Goal: Transaction & Acquisition: Purchase product/service

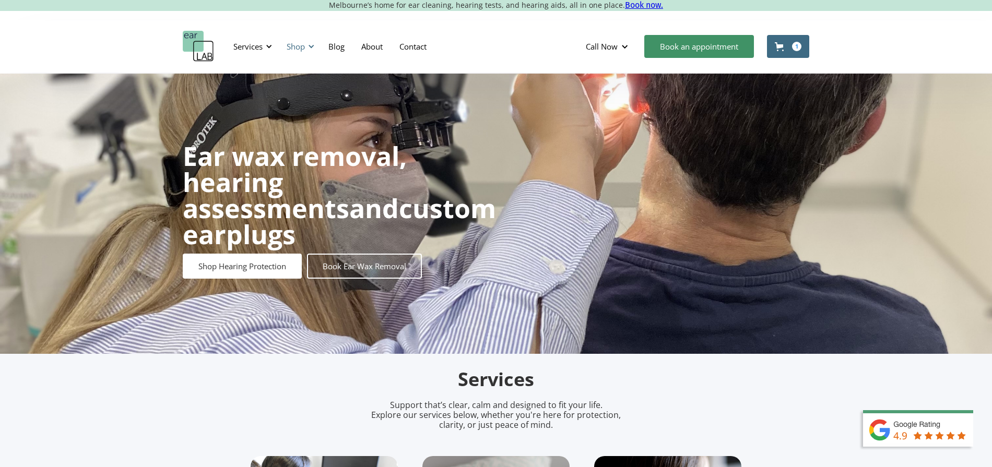
click at [300, 46] on div "Shop" at bounding box center [296, 46] width 18 height 10
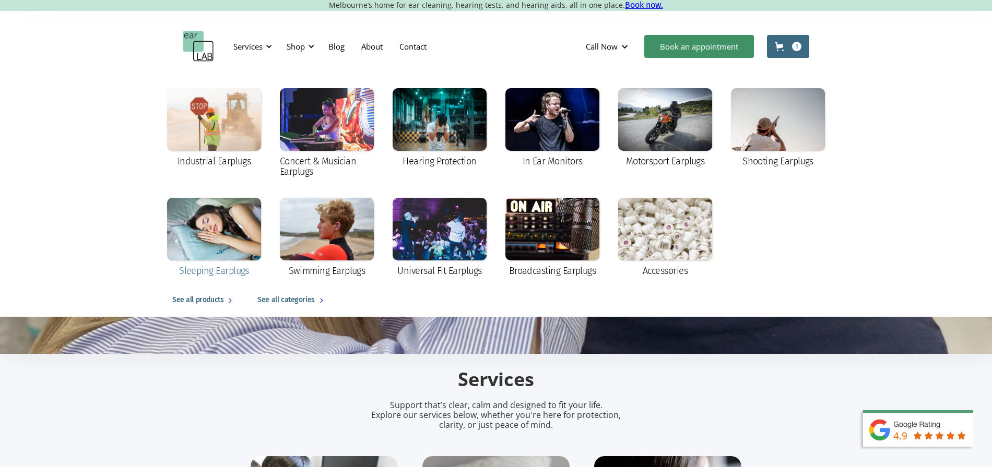
click at [174, 212] on div at bounding box center [214, 229] width 94 height 63
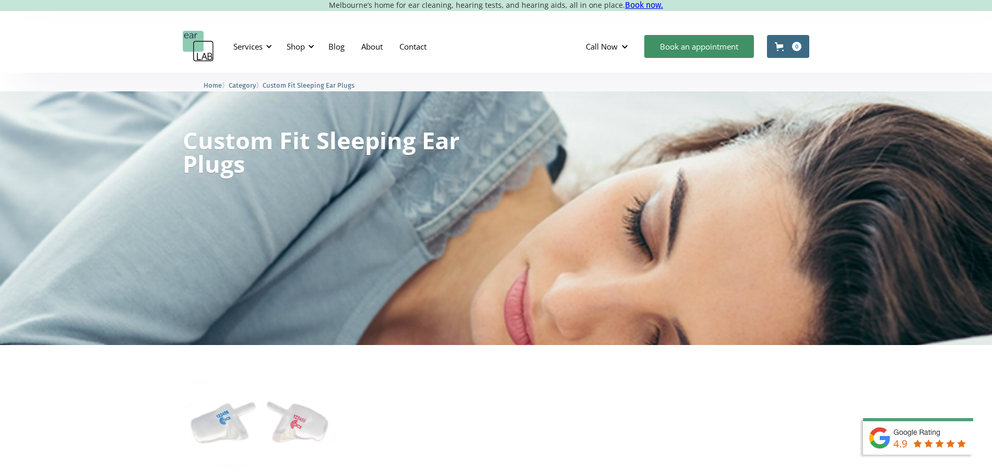
click at [277, 427] on img at bounding box center [259, 423] width 161 height 111
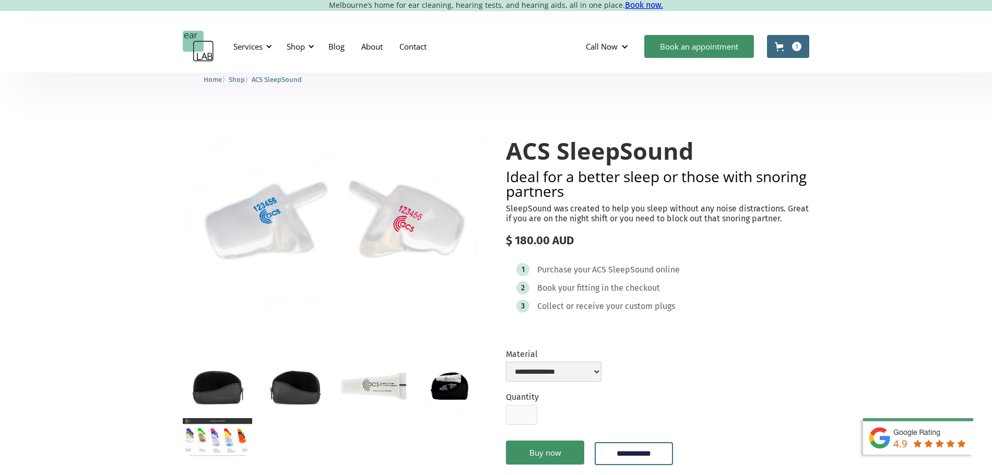
click at [284, 218] on img "open lightbox" at bounding box center [334, 222] width 303 height 210
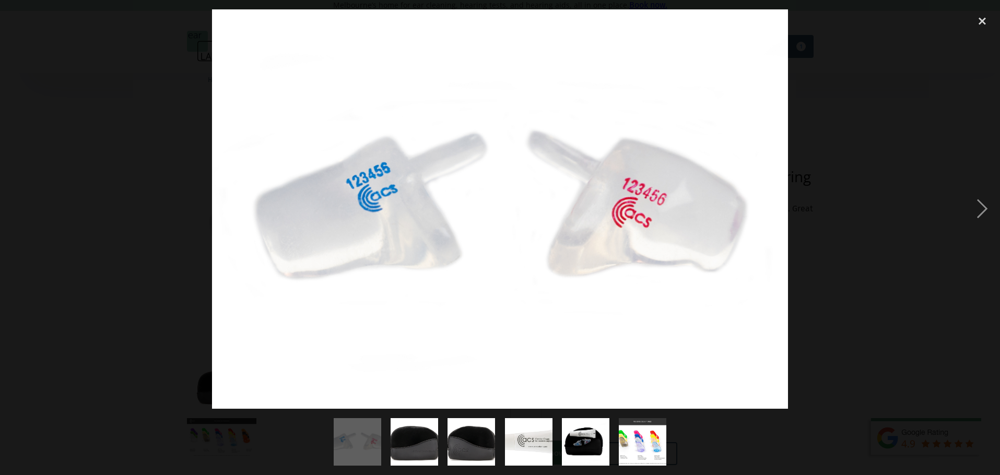
click at [80, 222] on div at bounding box center [500, 208] width 1000 height 399
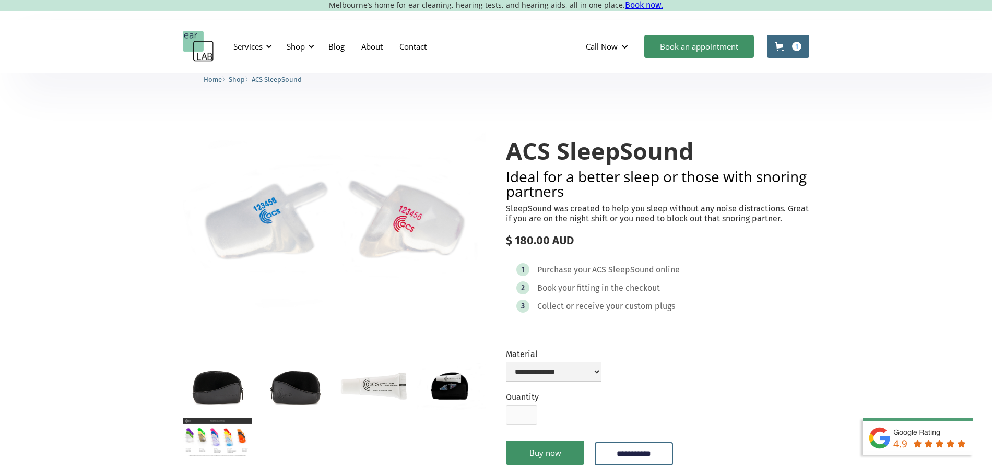
click at [441, 397] on img "open lightbox" at bounding box center [451, 386] width 69 height 46
